Goal: Complete application form

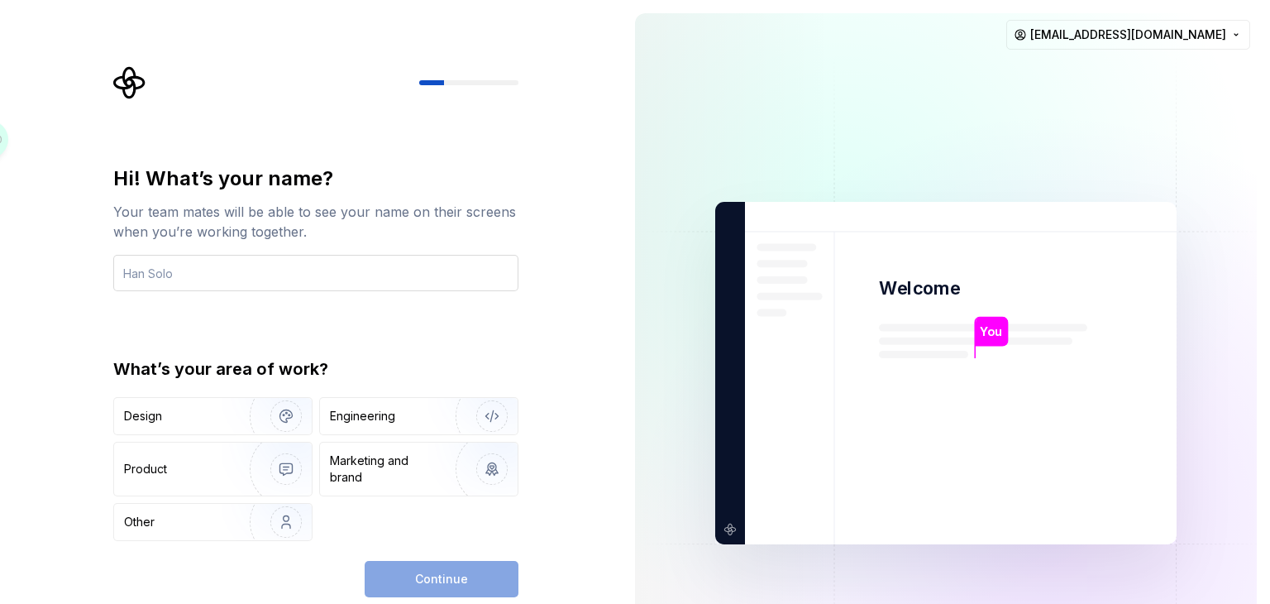
click at [433, 266] on input "text" at bounding box center [315, 273] width 405 height 36
click at [576, 229] on div "Hi! What’s your name? Your team mates will be able to see your name on their sc…" at bounding box center [311, 373] width 622 height 746
click at [317, 261] on input "text" at bounding box center [315, 273] width 405 height 36
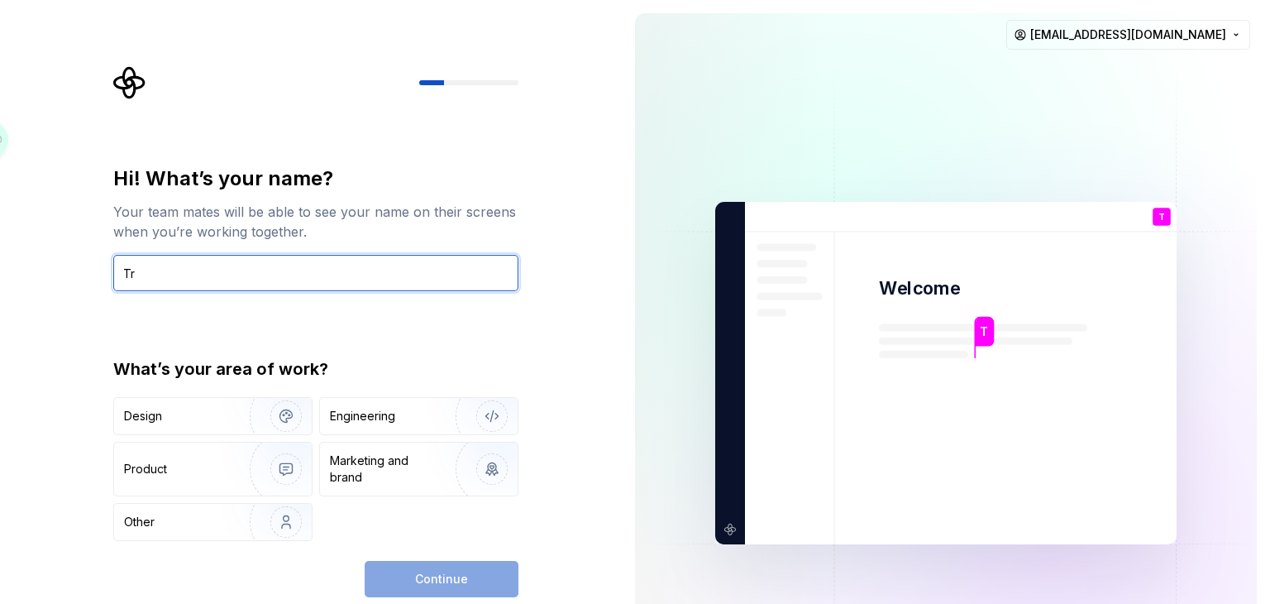
type input "T"
type input "Ư"
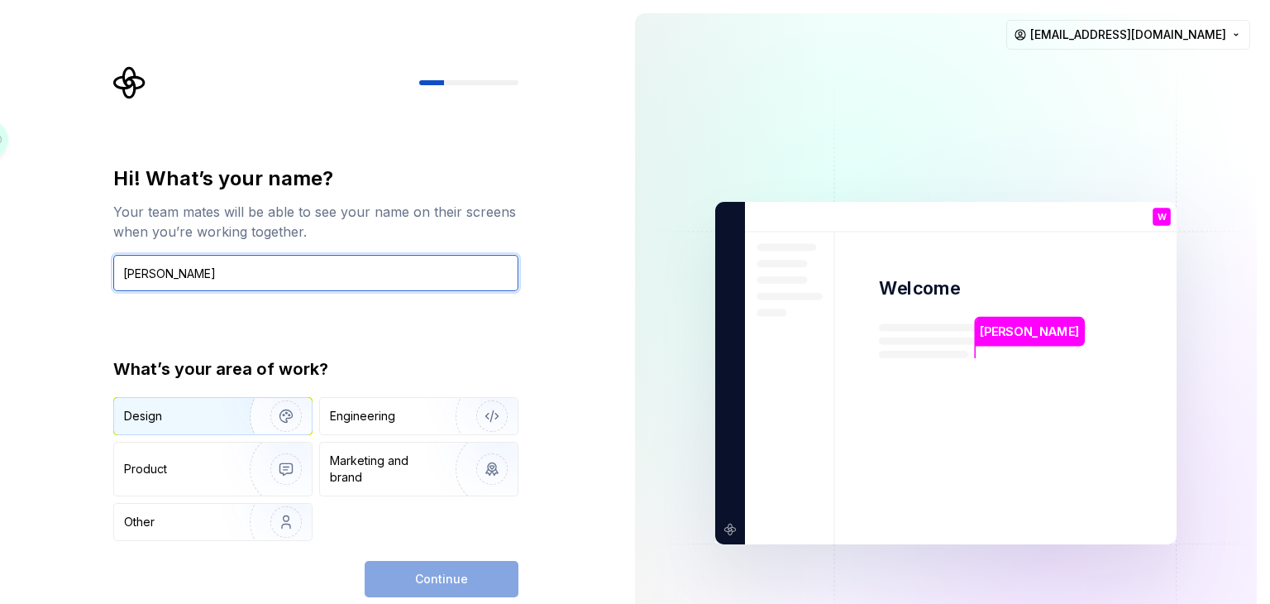
type input "[PERSON_NAME]"
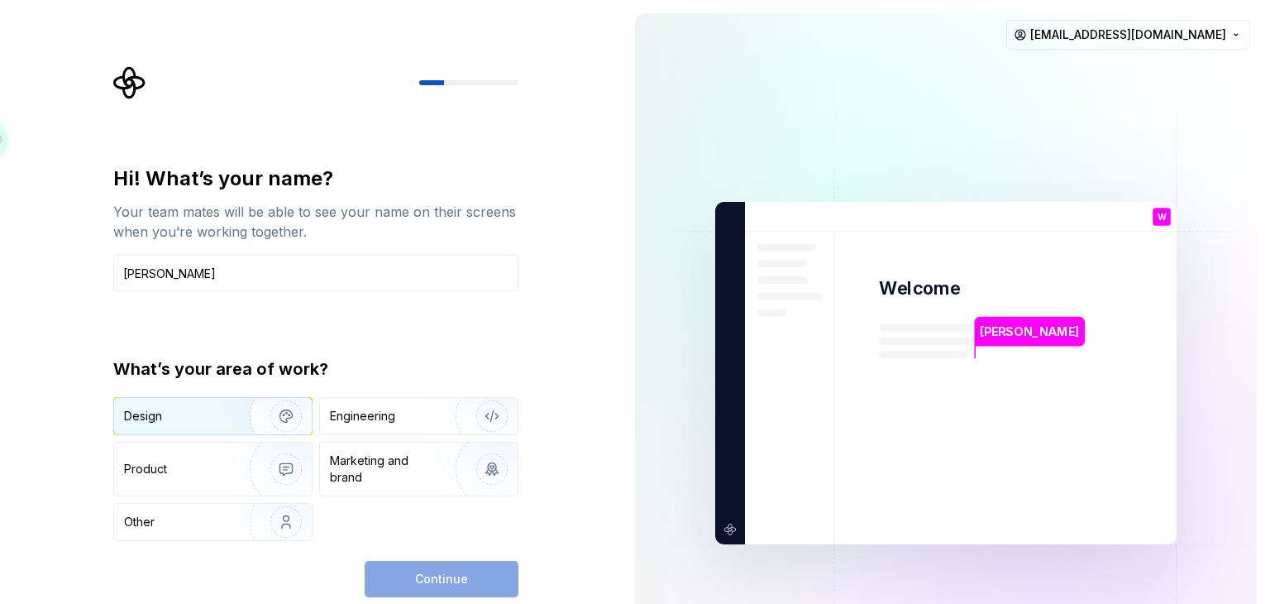
click at [241, 417] on img "button" at bounding box center [275, 415] width 106 height 111
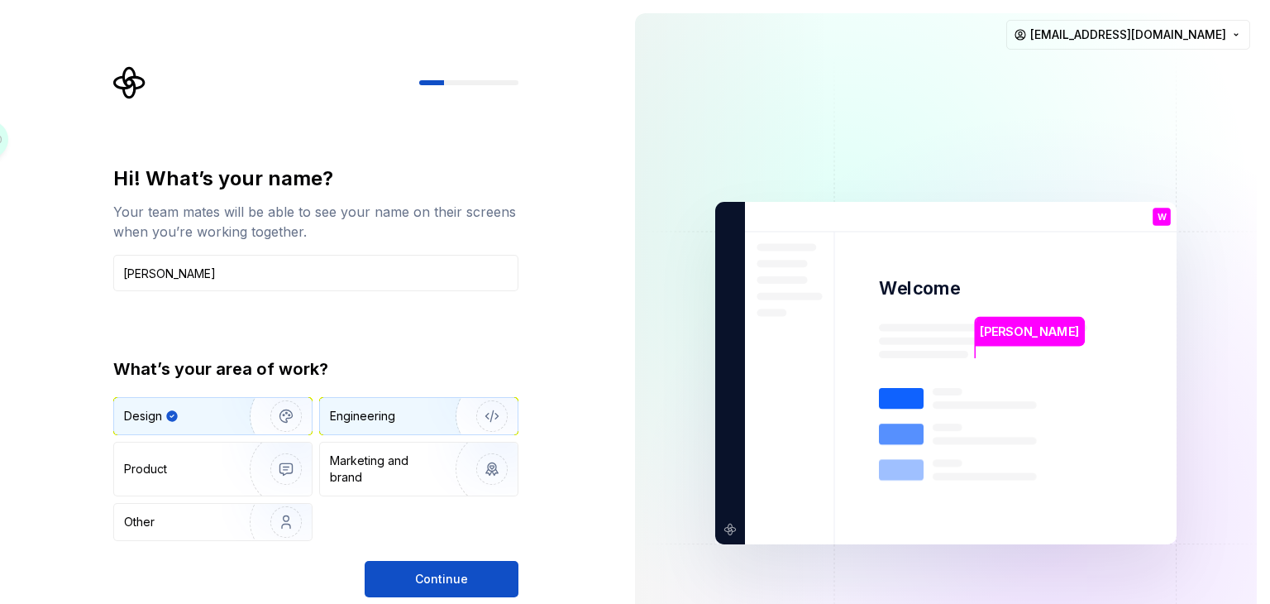
click at [378, 421] on div "Engineering" at bounding box center [362, 416] width 65 height 17
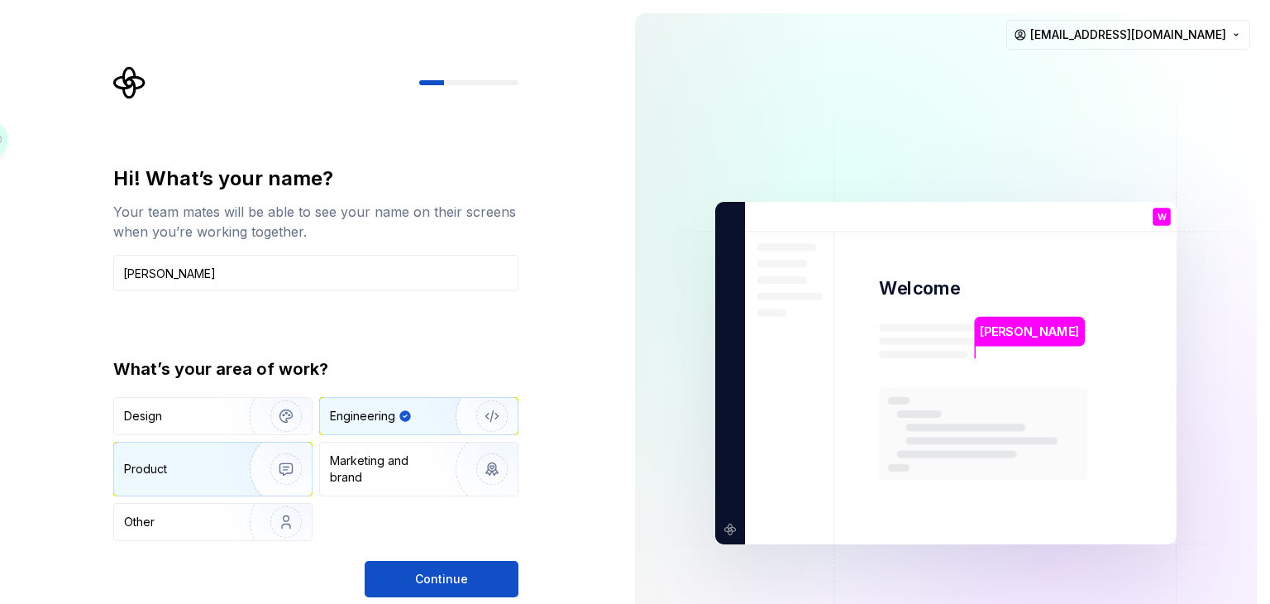
click at [193, 451] on div "Product" at bounding box center [213, 468] width 198 height 53
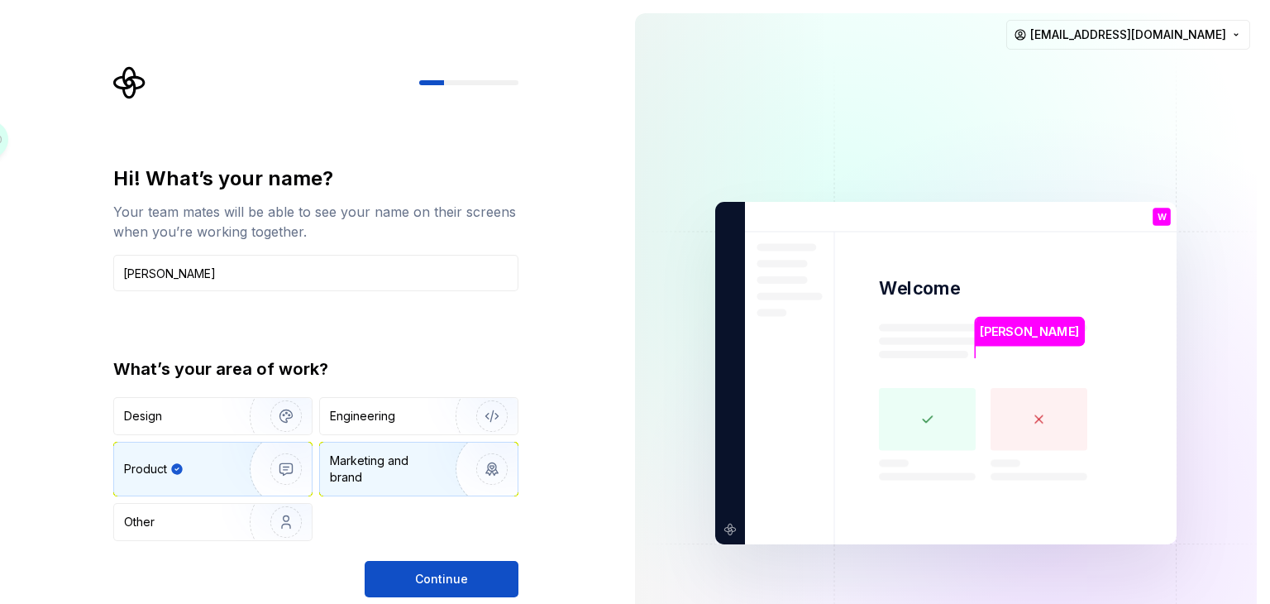
click at [379, 464] on div "Marketing and brand" at bounding box center [386, 468] width 112 height 33
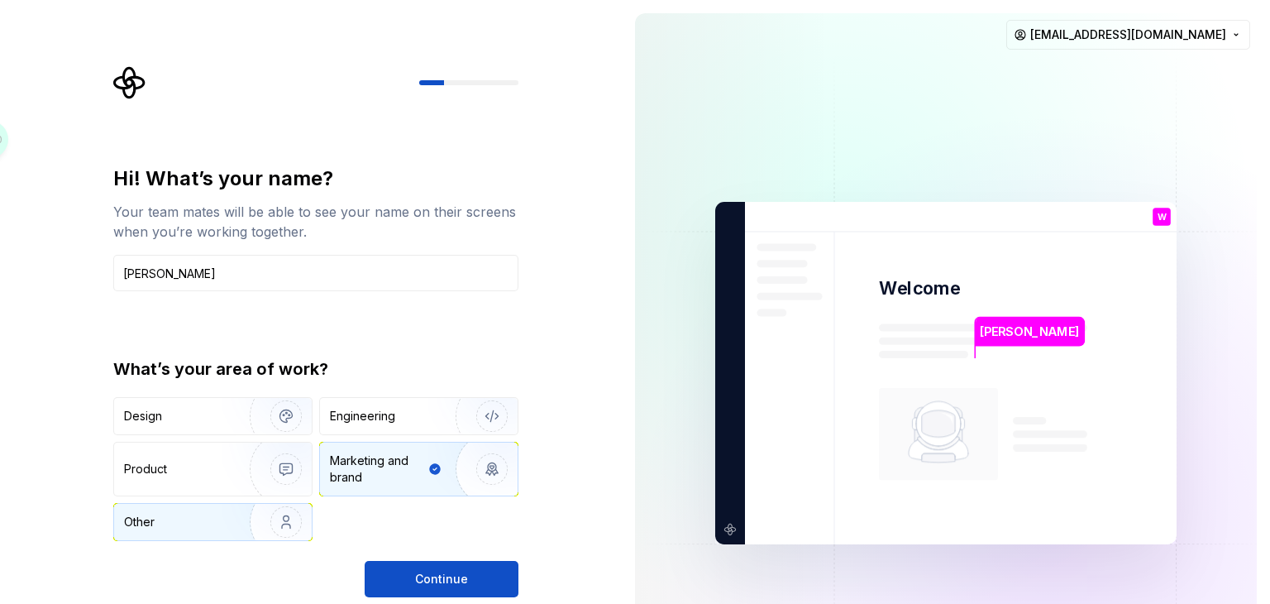
click at [233, 511] on img "button" at bounding box center [275, 521] width 106 height 111
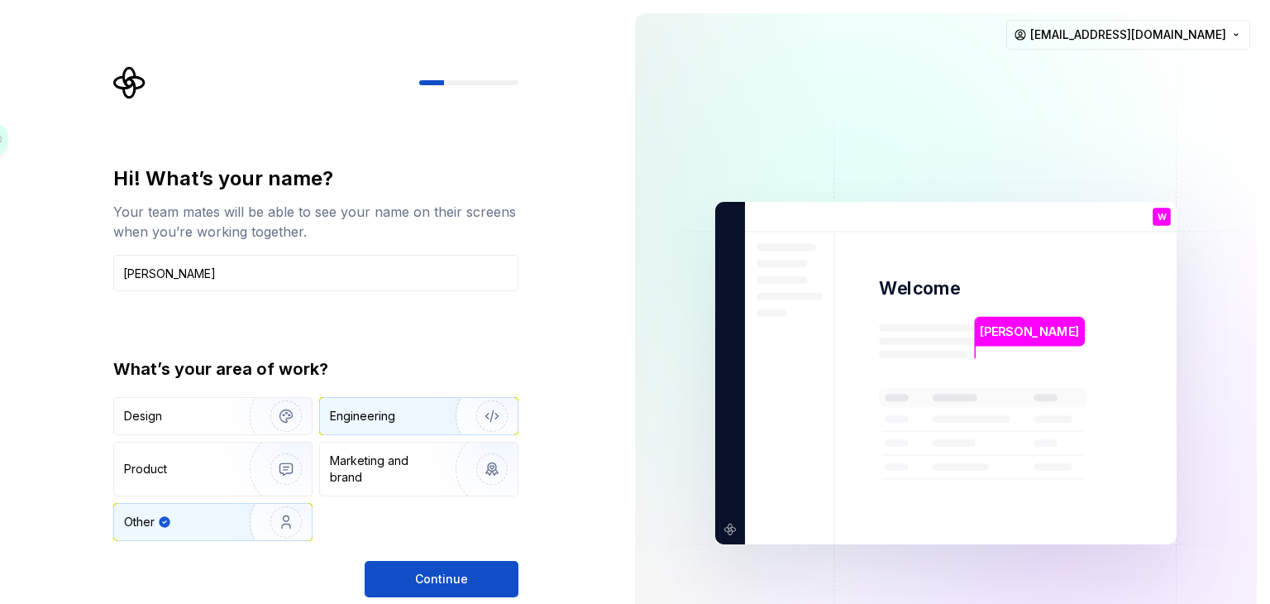
click at [383, 415] on div "Engineering" at bounding box center [362, 416] width 65 height 17
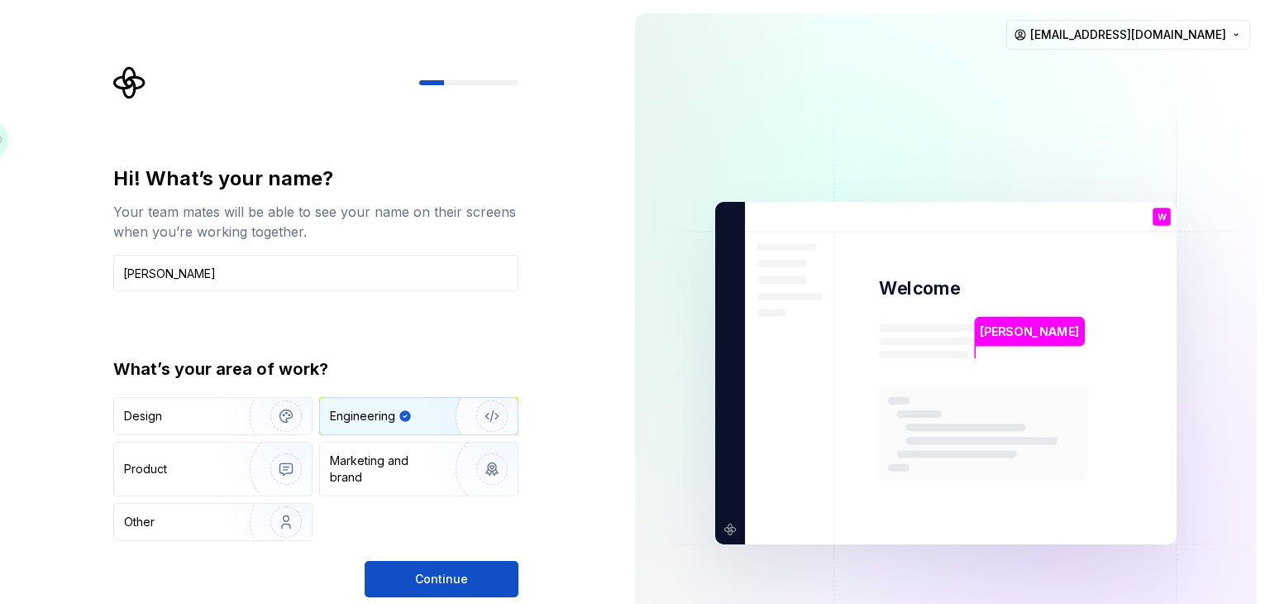
click at [432, 548] on div "Hi! What’s your name? Your team mates will be able to see your name on their sc…" at bounding box center [315, 381] width 405 height 432
click at [423, 571] on span "Continue" at bounding box center [441, 578] width 53 height 17
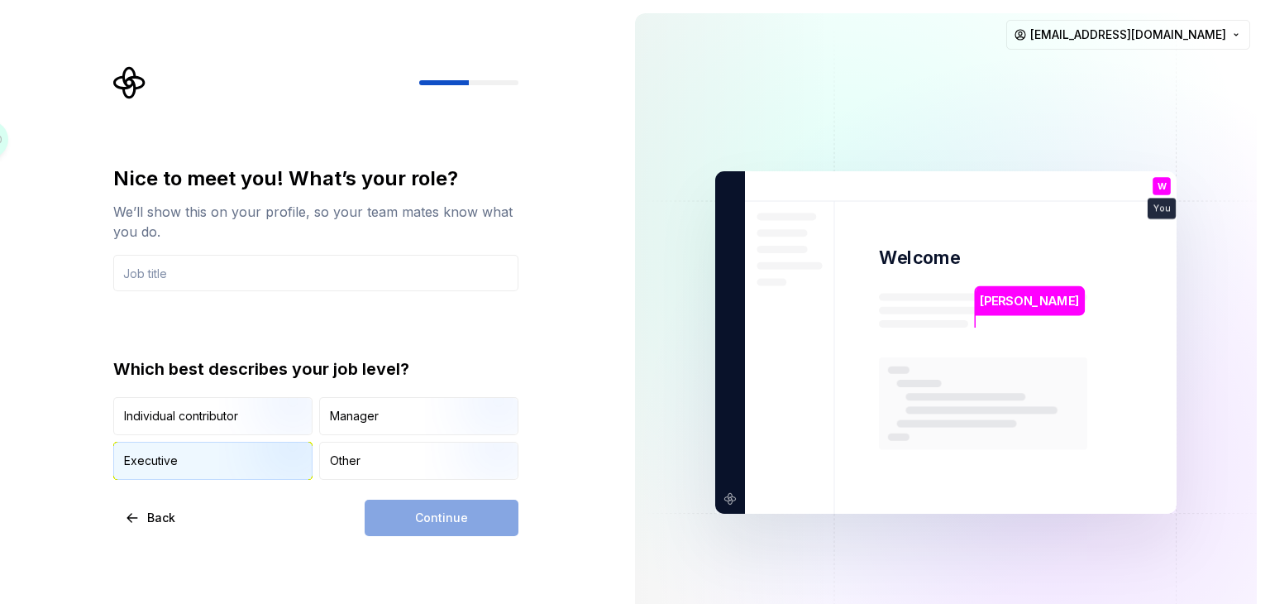
click at [264, 460] on img "button" at bounding box center [272, 481] width 106 height 111
click at [250, 421] on img "button" at bounding box center [272, 436] width 106 height 111
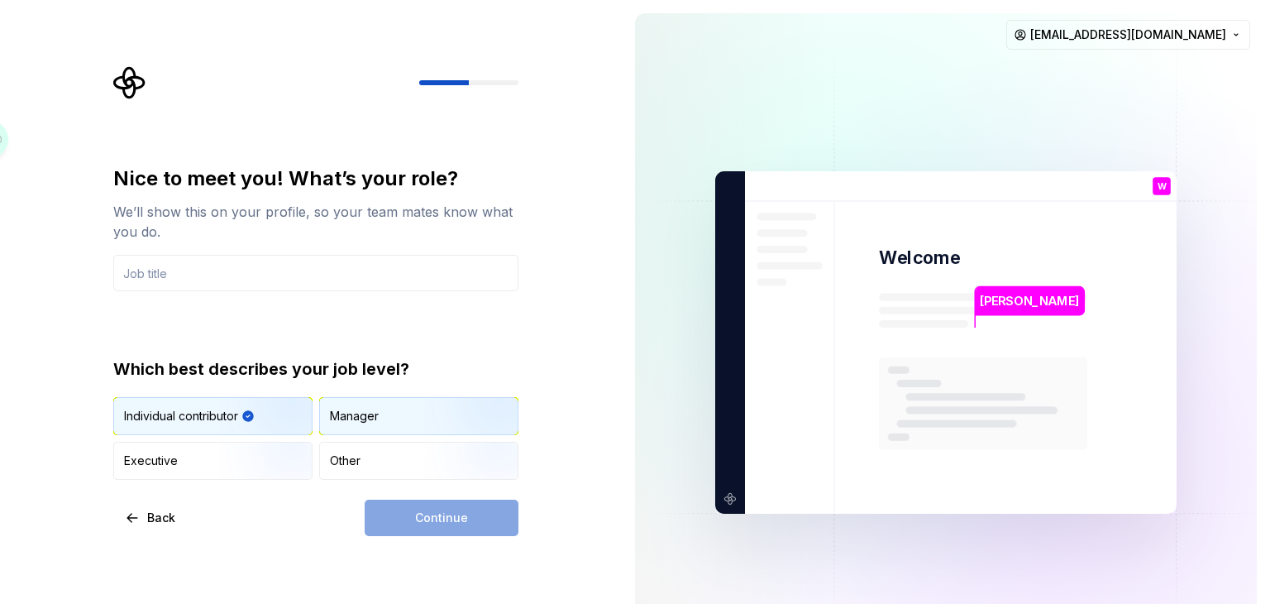
click at [396, 413] on div "Manager" at bounding box center [419, 416] width 198 height 36
click at [274, 420] on img "button" at bounding box center [272, 436] width 106 height 111
drag, startPoint x: 122, startPoint y: 417, endPoint x: 217, endPoint y: 415, distance: 95.1
click at [217, 415] on div "Individual contributor" at bounding box center [213, 416] width 198 height 36
click at [226, 414] on img "button" at bounding box center [272, 436] width 106 height 111
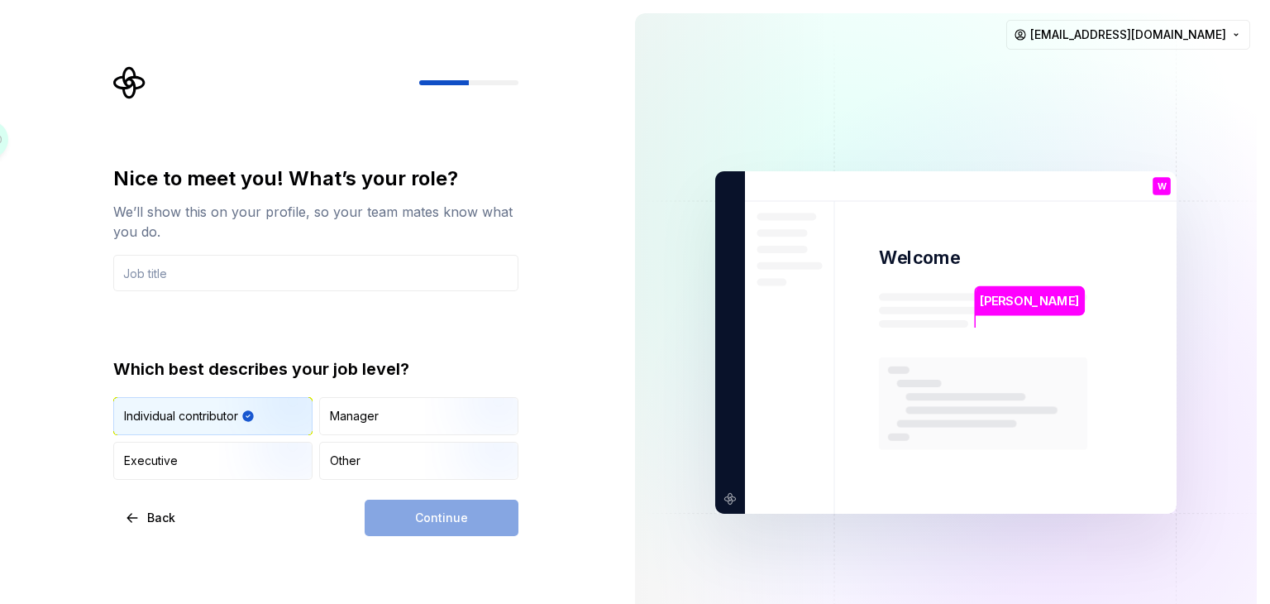
click at [226, 414] on img "button" at bounding box center [272, 436] width 106 height 111
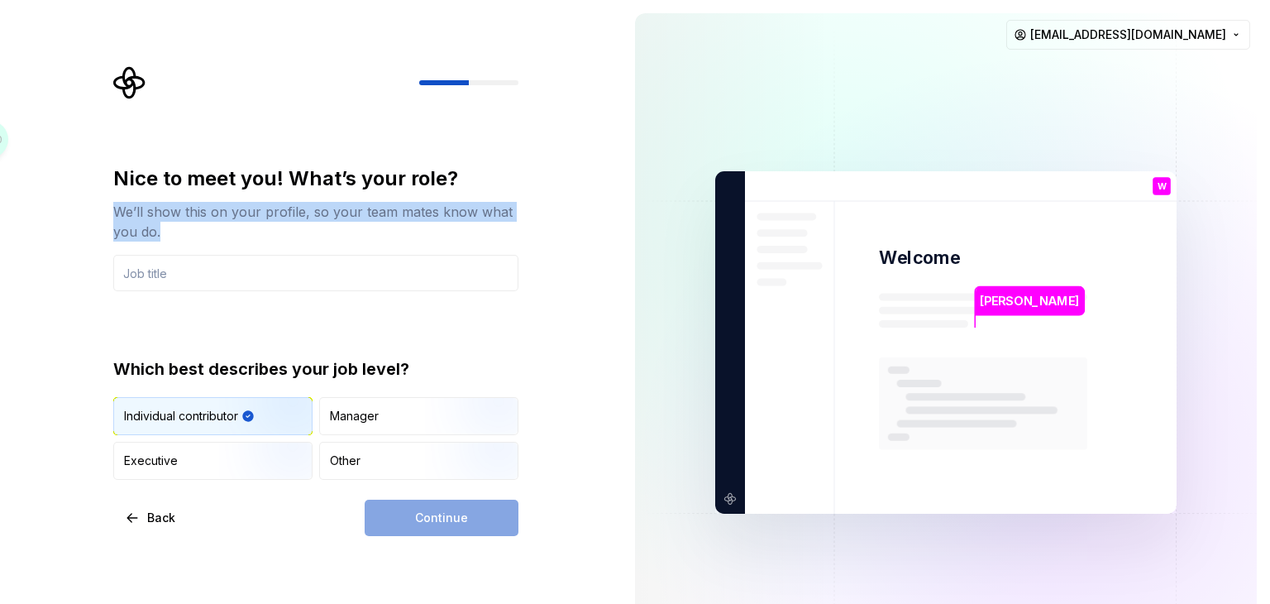
drag, startPoint x: 109, startPoint y: 217, endPoint x: 161, endPoint y: 230, distance: 53.5
click at [161, 230] on div "Nice to meet you! What’s your role? We’ll show this on your profile, so your te…" at bounding box center [320, 301] width 435 height 470
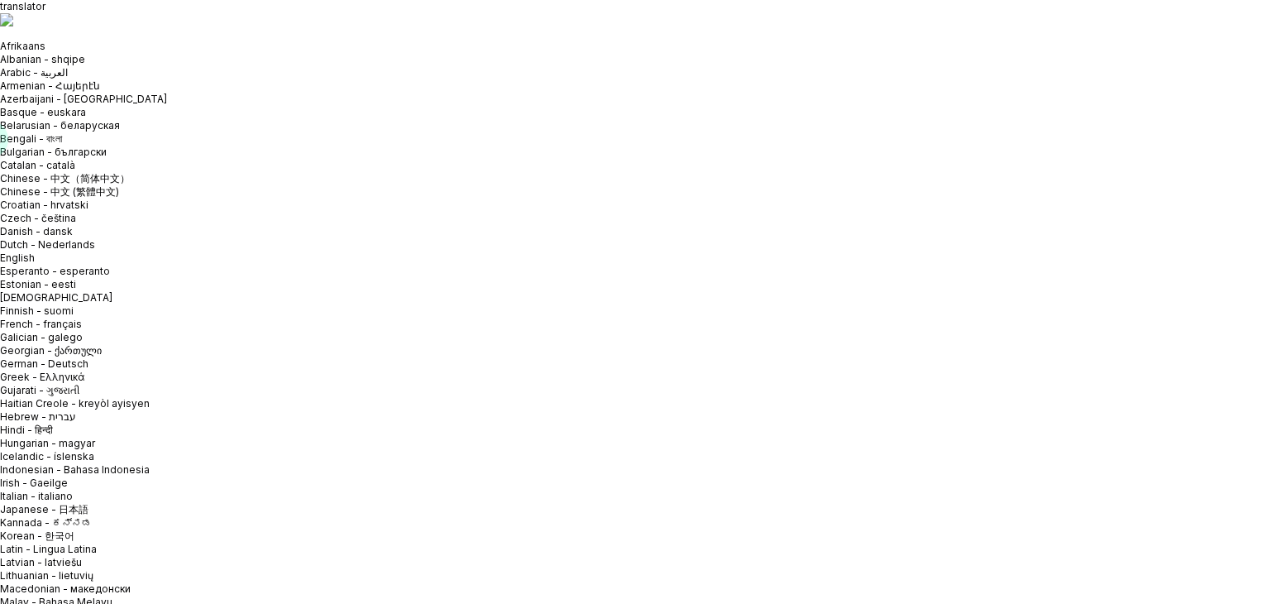
type input "IT"
type input "Zencoder"
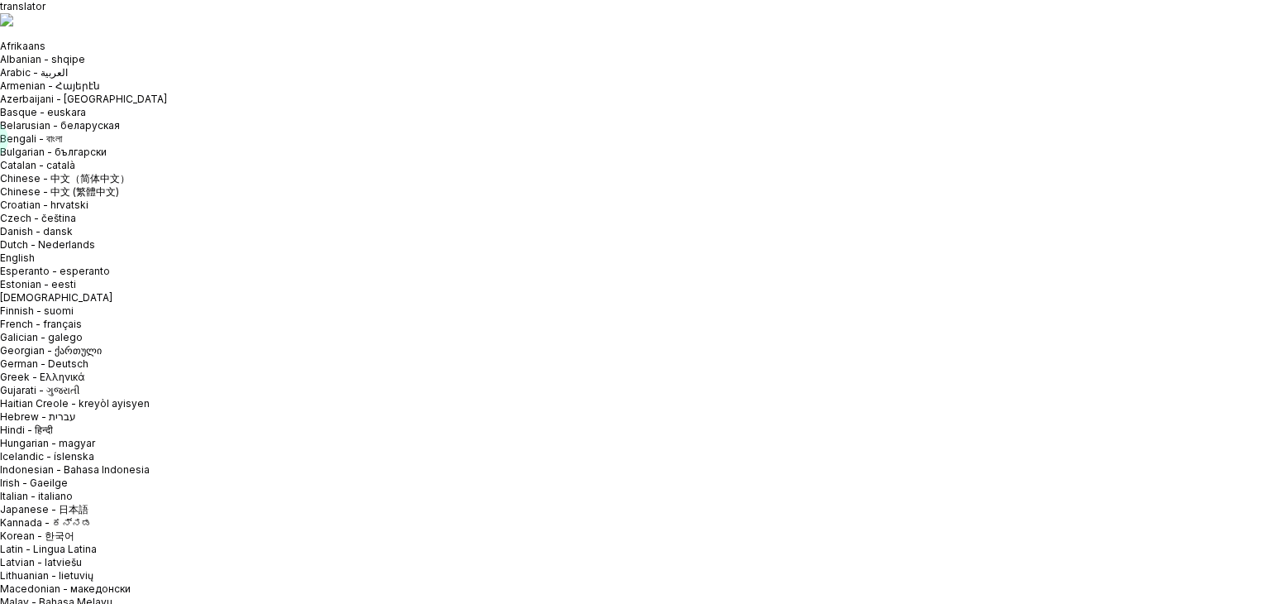
type input "S"
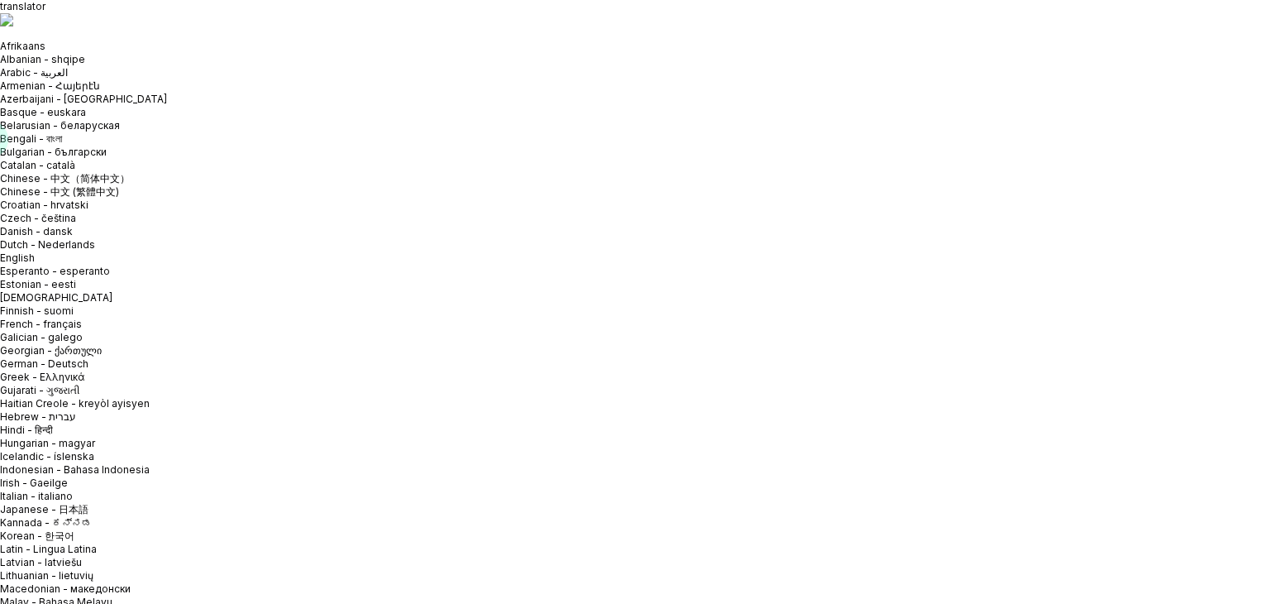
drag, startPoint x: 281, startPoint y: 231, endPoint x: 111, endPoint y: 207, distance: 172.1
click at [298, 258] on body "translator Afrikaans Albanian - shqipe Arabic - ‎‫العربية‬‎ Armenian - Հայերէն …" at bounding box center [635, 302] width 1270 height 604
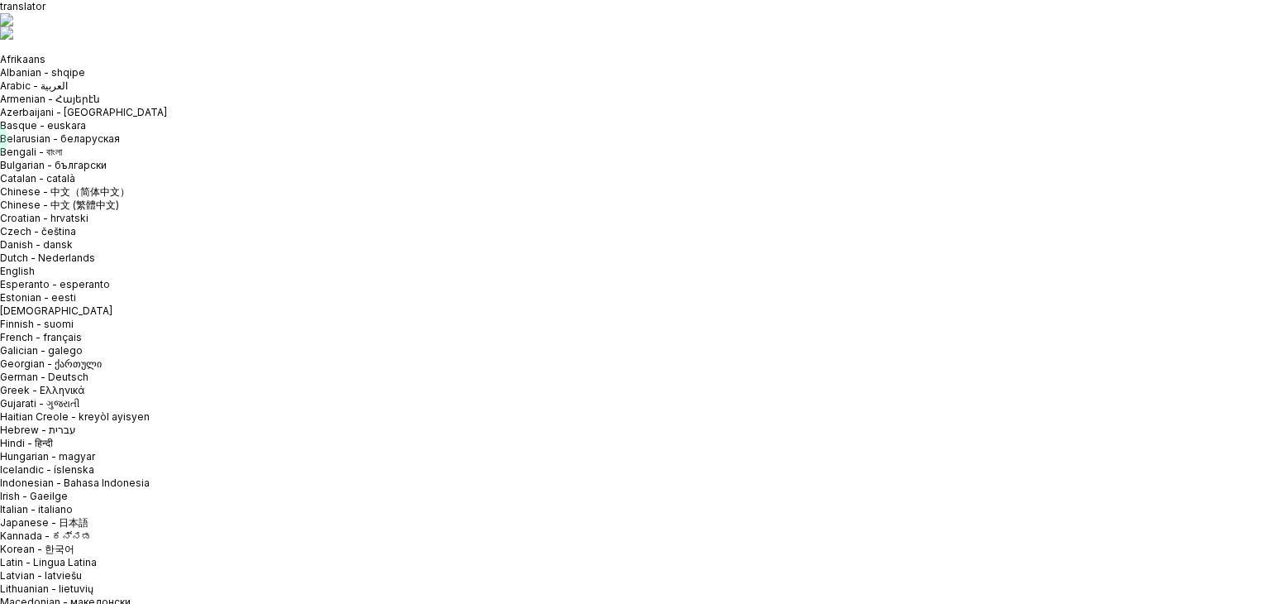
click at [0, 50] on button "button" at bounding box center [0, 50] width 0 height 0
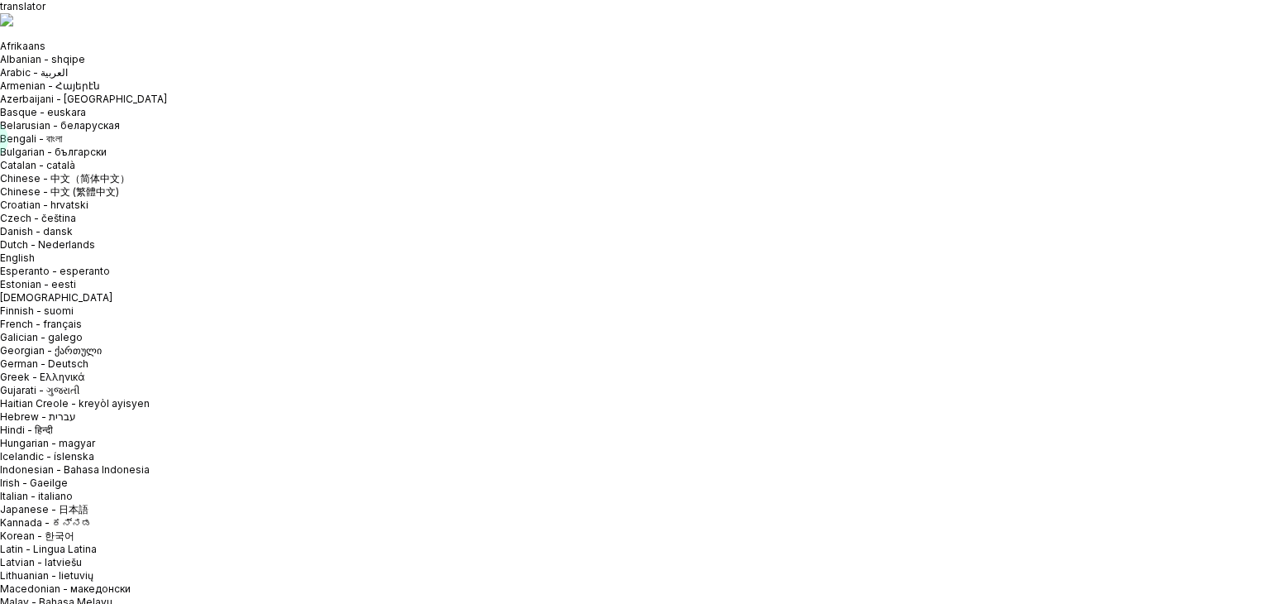
drag, startPoint x: 224, startPoint y: 243, endPoint x: 313, endPoint y: 245, distance: 88.5
click at [253, 270] on body "translator Afrikaans Albanian - shqipe Arabic - ‎‫العربية‬‎ Armenian - Հայերէն …" at bounding box center [635, 302] width 1270 height 604
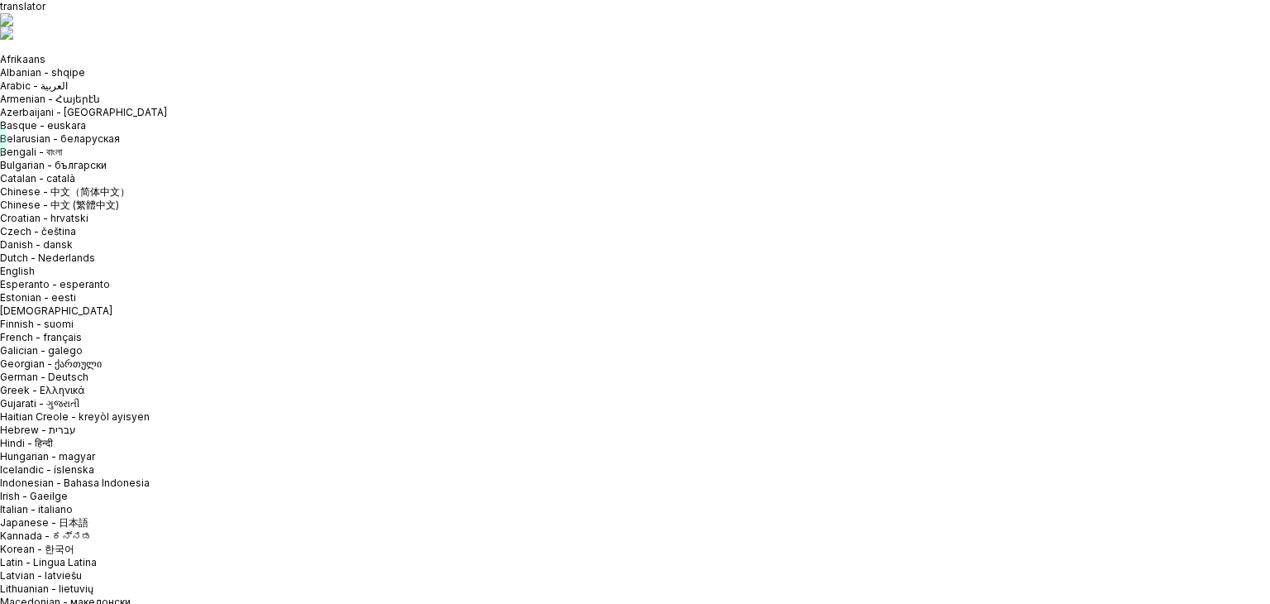
click at [0, 0] on span at bounding box center [0, 0] width 0 height 0
drag, startPoint x: 236, startPoint y: 244, endPoint x: 214, endPoint y: 244, distance: 21.5
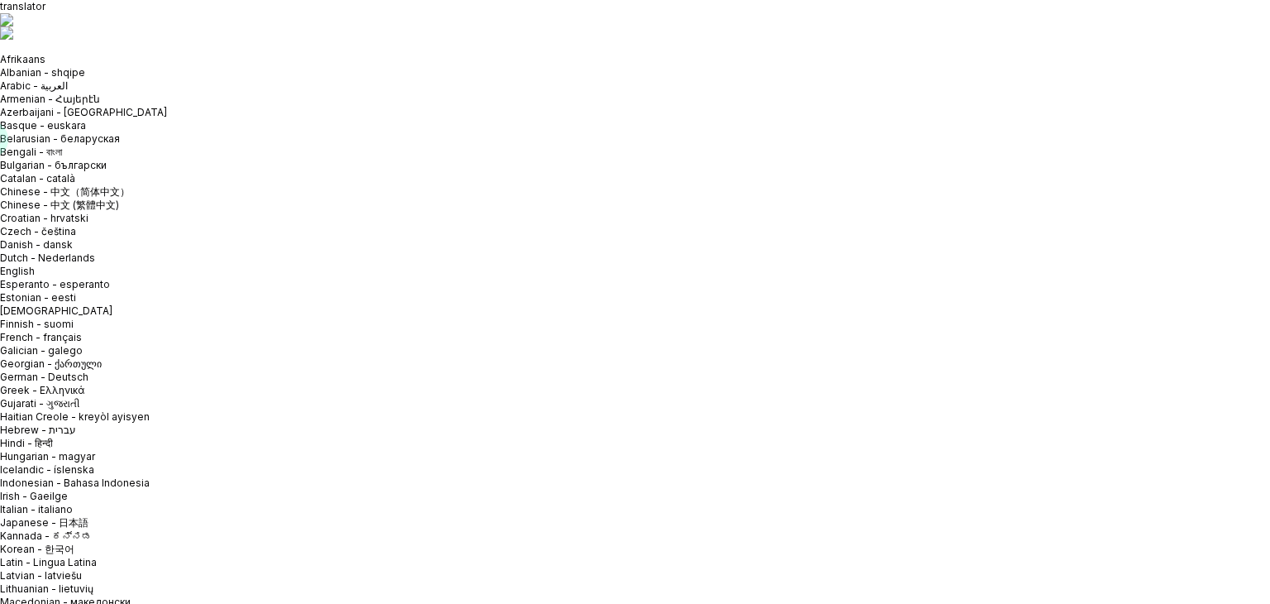
click at [203, 216] on div at bounding box center [203, 216] width 0 height 0
drag, startPoint x: 334, startPoint y: 245, endPoint x: 218, endPoint y: 257, distance: 116.4
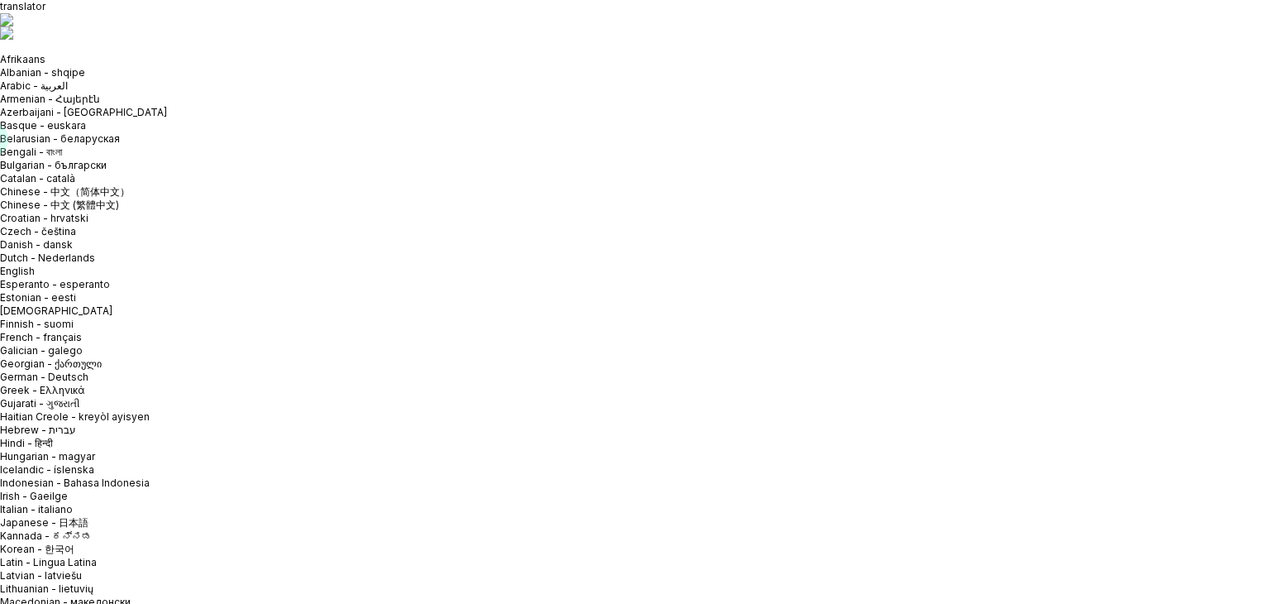
click at [208, 253] on div at bounding box center [208, 253] width 0 height 0
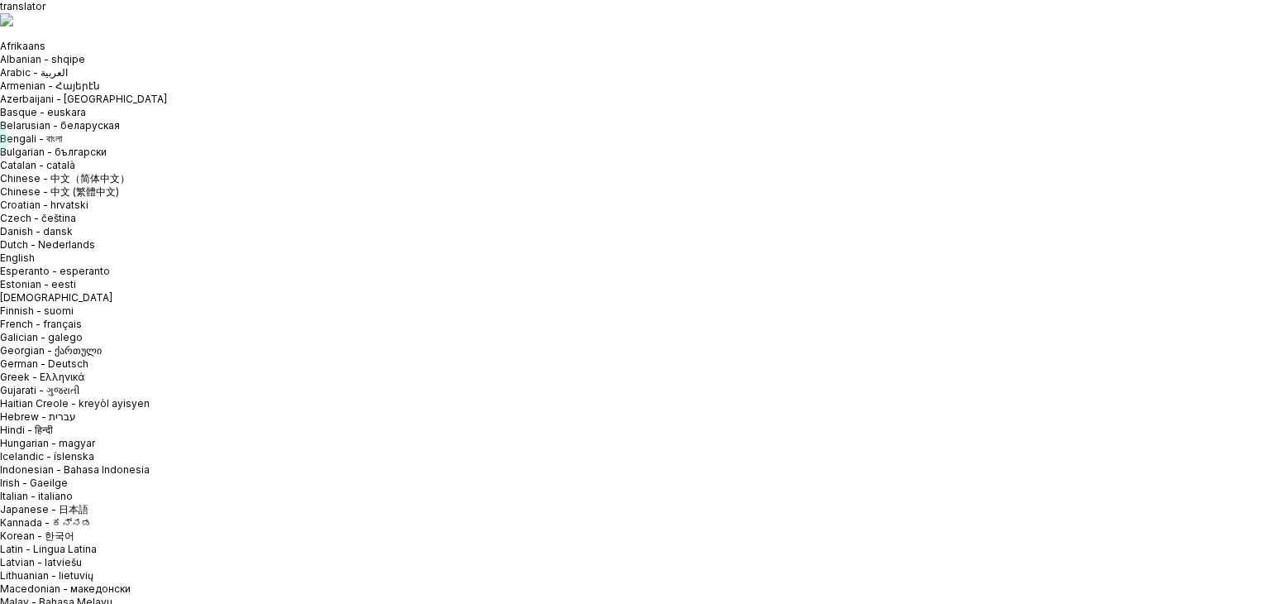
drag, startPoint x: 222, startPoint y: 246, endPoint x: 291, endPoint y: 242, distance: 69.6
click at [280, 216] on div at bounding box center [280, 216] width 0 height 0
